Goal: Complete application form: Complete application form

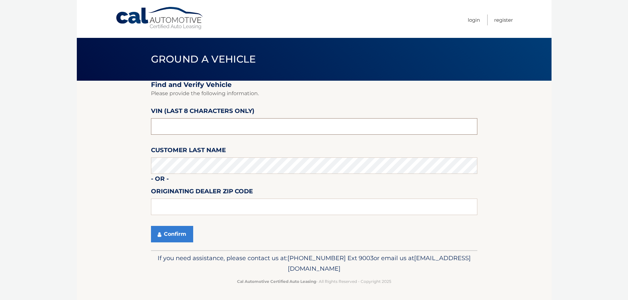
click at [207, 128] on input "text" at bounding box center [314, 126] width 326 height 16
type input "nd540106"
type input "15044"
click at [167, 235] on button "Confirm" at bounding box center [172, 234] width 42 height 16
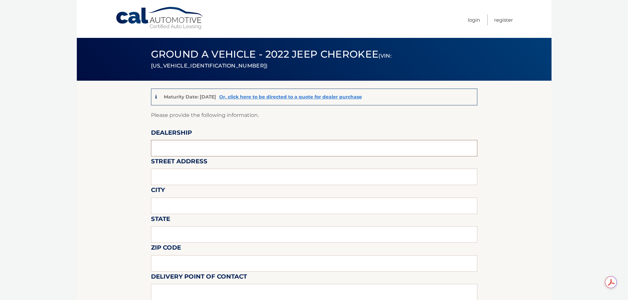
click at [186, 145] on input "text" at bounding box center [314, 148] width 326 height 16
type input "[PERSON_NAME] CDJR"
type input "[STREET_ADDRESS][PERSON_NAME]"
type input "Gibsonia"
type input "PA"
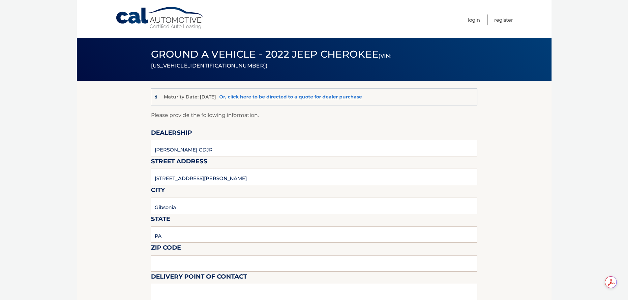
type input "15044"
type input "[PERSON_NAME]"
type input "7244448000"
type input "[EMAIL_ADDRESS][DOMAIN_NAME]"
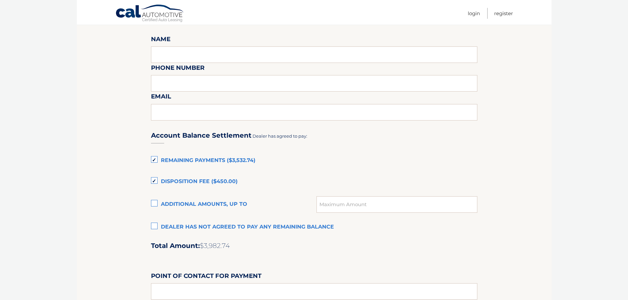
scroll to position [362, 0]
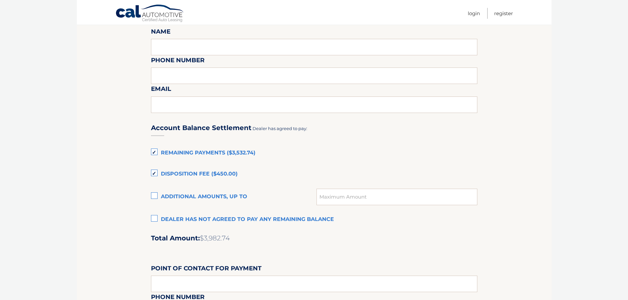
click at [154, 152] on label "Remaining Payments ($3,532.74)" at bounding box center [314, 153] width 326 height 13
click at [0, 0] on input "Remaining Payments ($3,532.74)" at bounding box center [0, 0] width 0 height 0
click at [155, 173] on label "Disposition Fee ($450.00)" at bounding box center [314, 174] width 326 height 13
click at [0, 0] on input "Disposition Fee ($450.00)" at bounding box center [0, 0] width 0 height 0
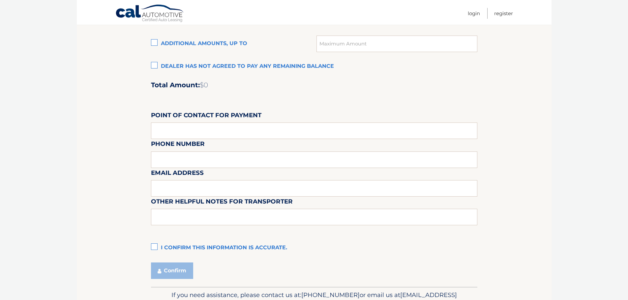
scroll to position [527, 0]
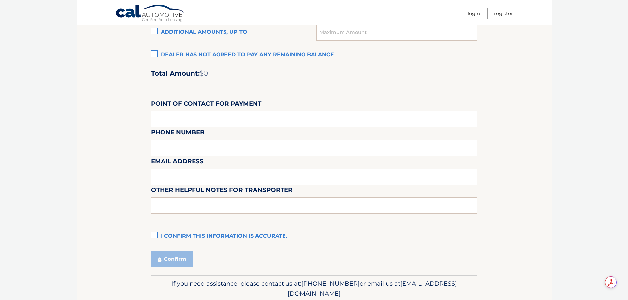
click at [156, 236] on label "I confirm this information is accurate." at bounding box center [314, 236] width 326 height 13
click at [0, 0] on input "I confirm this information is accurate." at bounding box center [0, 0] width 0 height 0
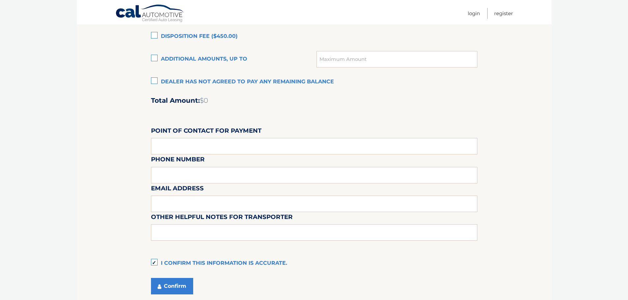
scroll to position [461, 0]
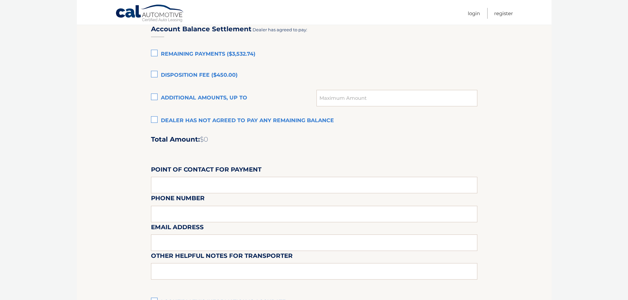
click at [154, 120] on label "Dealer has not agreed to pay any remaining balance" at bounding box center [314, 120] width 326 height 13
click at [0, 0] on input "Dealer has not agreed to pay any remaining balance" at bounding box center [0, 0] width 0 height 0
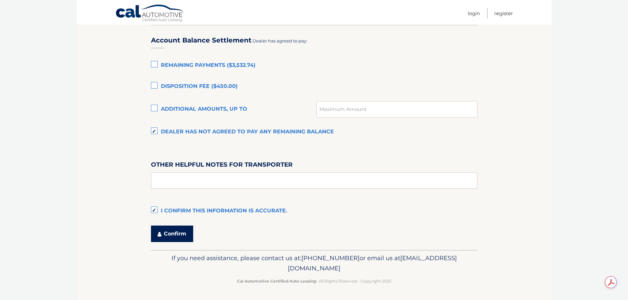
click at [176, 236] on button "Confirm" at bounding box center [172, 234] width 42 height 16
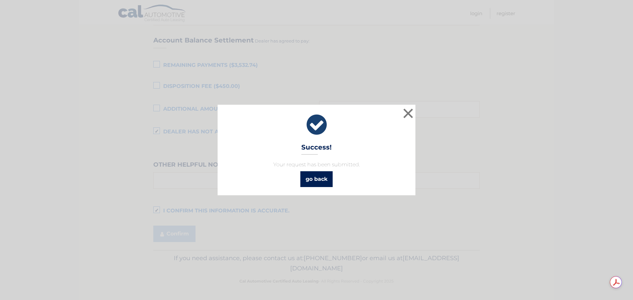
click at [320, 178] on link "go back" at bounding box center [316, 179] width 32 height 16
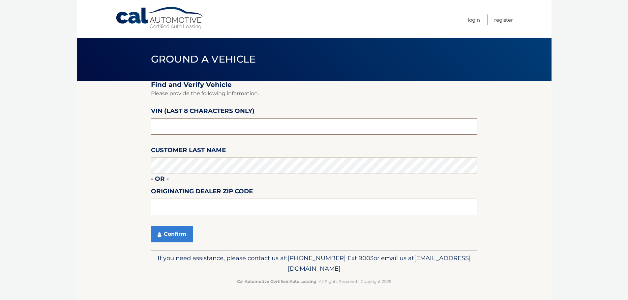
click at [177, 127] on input "text" at bounding box center [314, 126] width 326 height 16
type input "p8766005"
type input "15044"
click at [169, 234] on button "Confirm" at bounding box center [172, 234] width 42 height 16
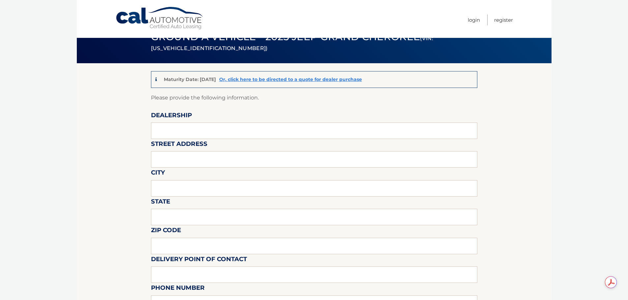
scroll to position [33, 0]
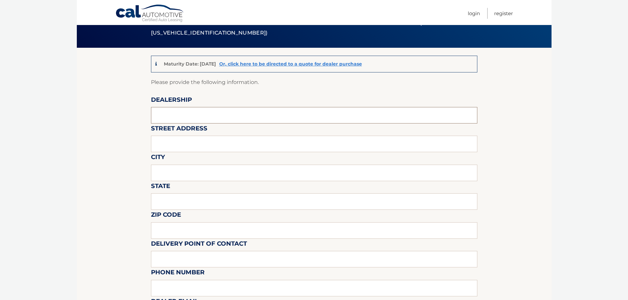
click at [167, 116] on input "text" at bounding box center [314, 115] width 326 height 16
type input "[PERSON_NAME] CDJR"
type input "[STREET_ADDRESS][PERSON_NAME]"
type input "Gibsonia"
type input "PA"
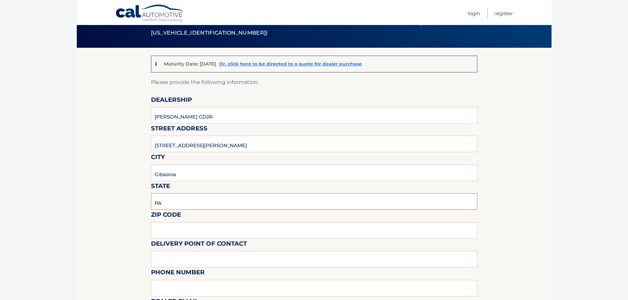
type input "15044"
type input "[PERSON_NAME]"
type input "7244448000"
type input "[EMAIL_ADDRESS][DOMAIN_NAME]"
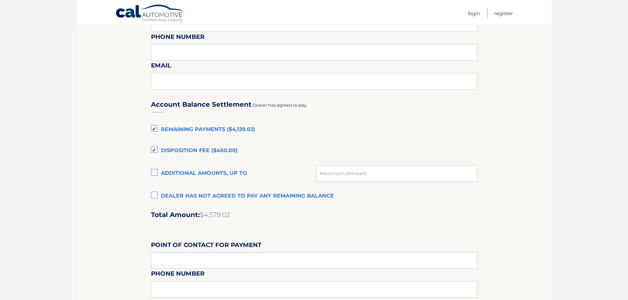
scroll to position [395, 0]
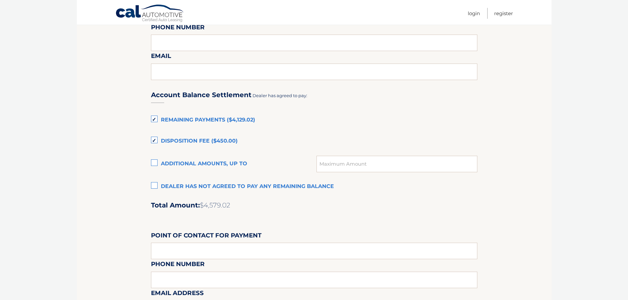
click at [154, 141] on label "Disposition Fee ($450.00)" at bounding box center [314, 141] width 326 height 13
click at [0, 0] on input "Disposition Fee ($450.00)" at bounding box center [0, 0] width 0 height 0
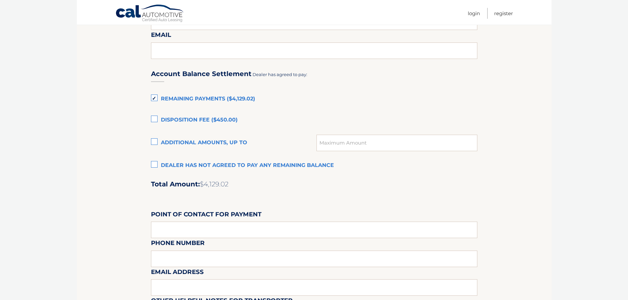
scroll to position [494, 0]
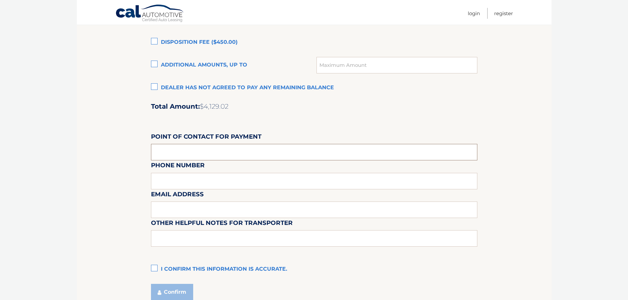
click at [189, 153] on input "text" at bounding box center [314, 152] width 326 height 16
type input "Danette McClellan"
type input "7244448000"
type input "danette@krebscjd.com"
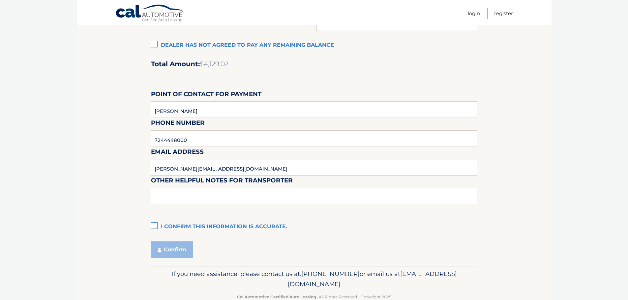
scroll to position [553, 0]
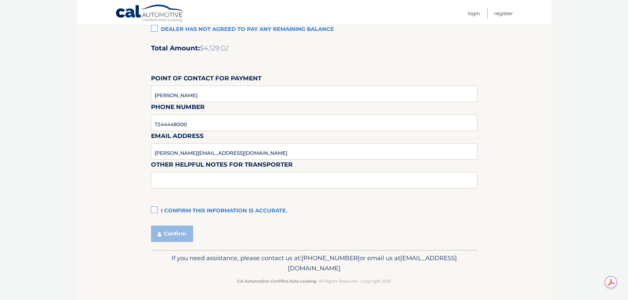
click at [156, 211] on label "I confirm this information is accurate." at bounding box center [314, 211] width 326 height 13
click at [0, 0] on input "I confirm this information is accurate." at bounding box center [0, 0] width 0 height 0
click at [175, 235] on button "Confirm" at bounding box center [172, 234] width 42 height 16
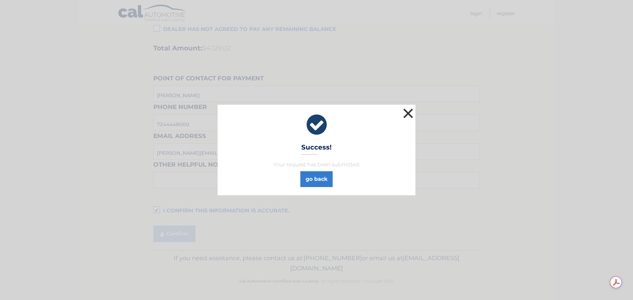
click at [411, 114] on button "×" at bounding box center [407, 113] width 13 height 13
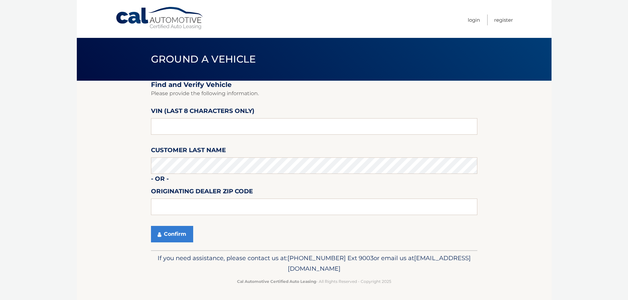
scroll to position [0, 0]
